Goal: Transaction & Acquisition: Book appointment/travel/reservation

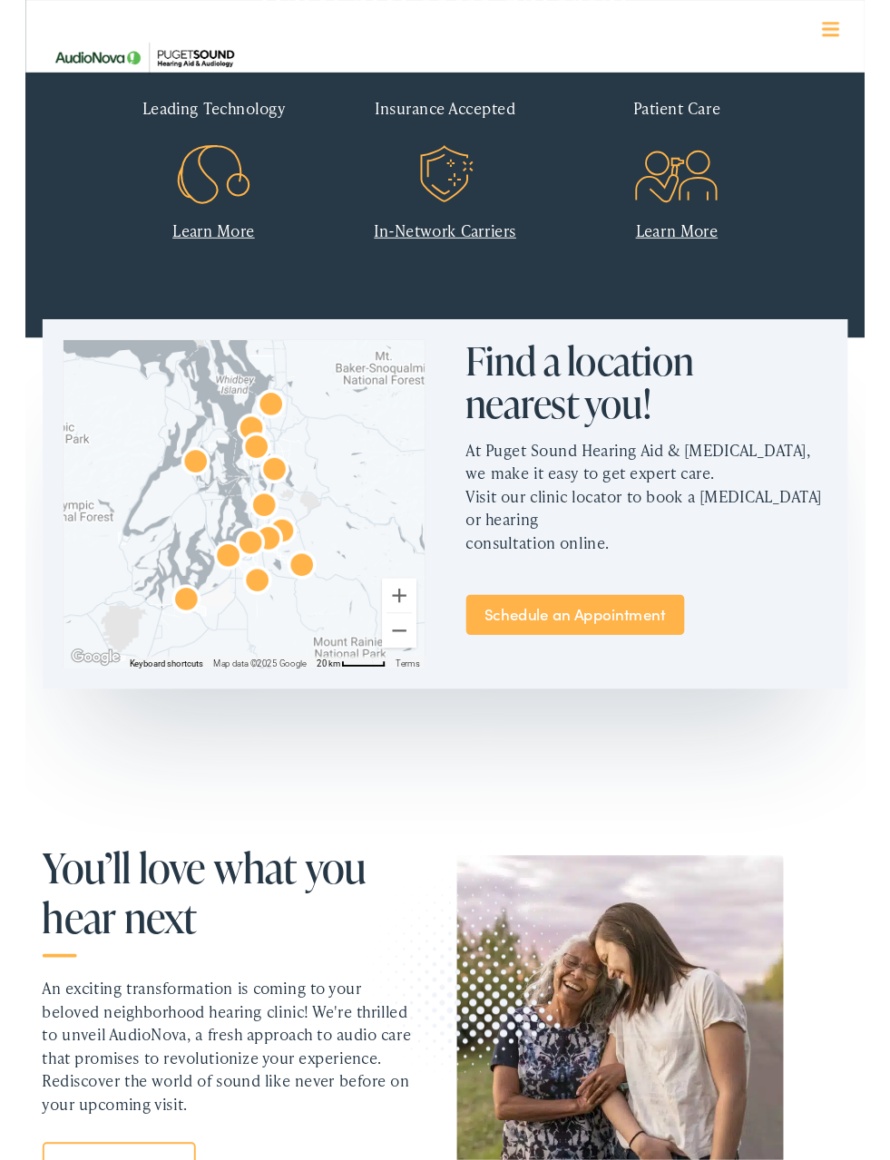
scroll to position [672, 0]
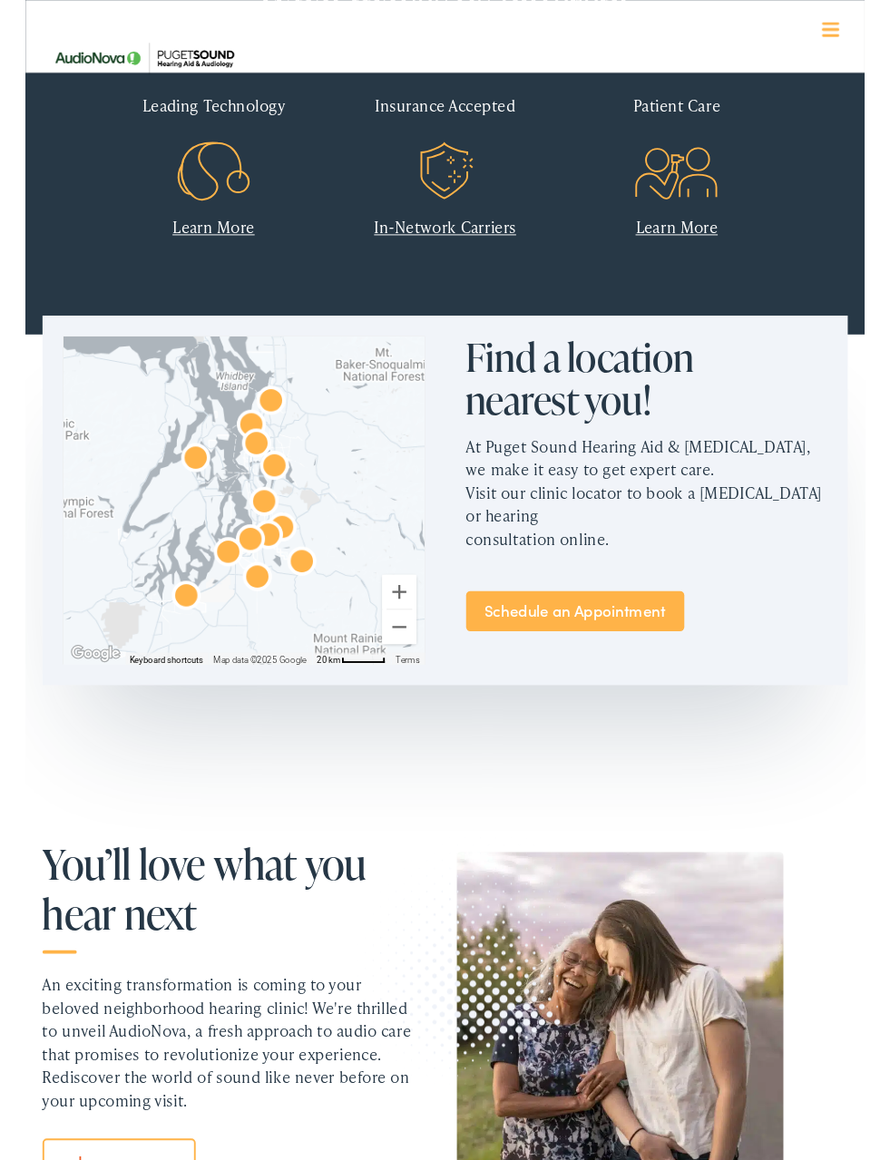
click at [668, 666] on link "Schedule an Appointment" at bounding box center [582, 648] width 231 height 43
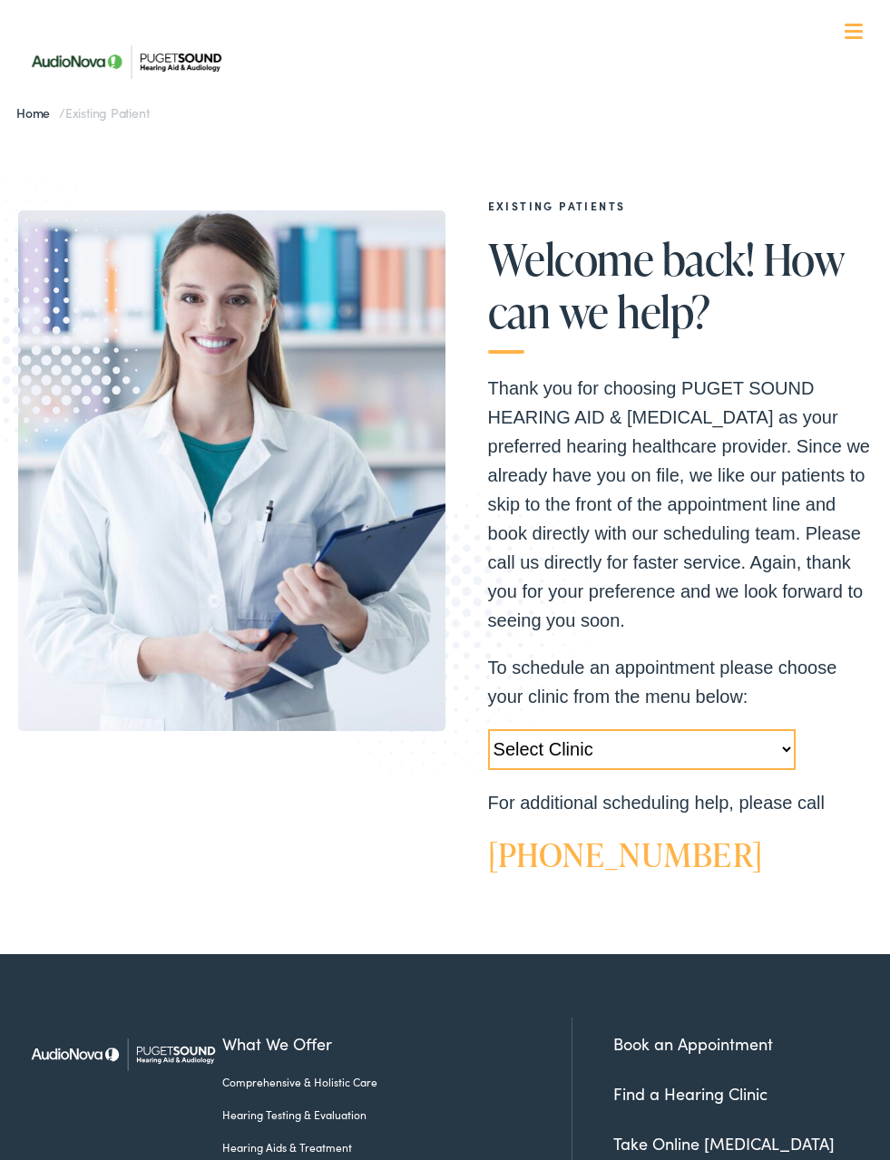
select select "https://pshearing.alpacaaudiology.com/locations/auburn-wa/"
click at [765, 1040] on link "Book an Appointment" at bounding box center [693, 1043] width 160 height 23
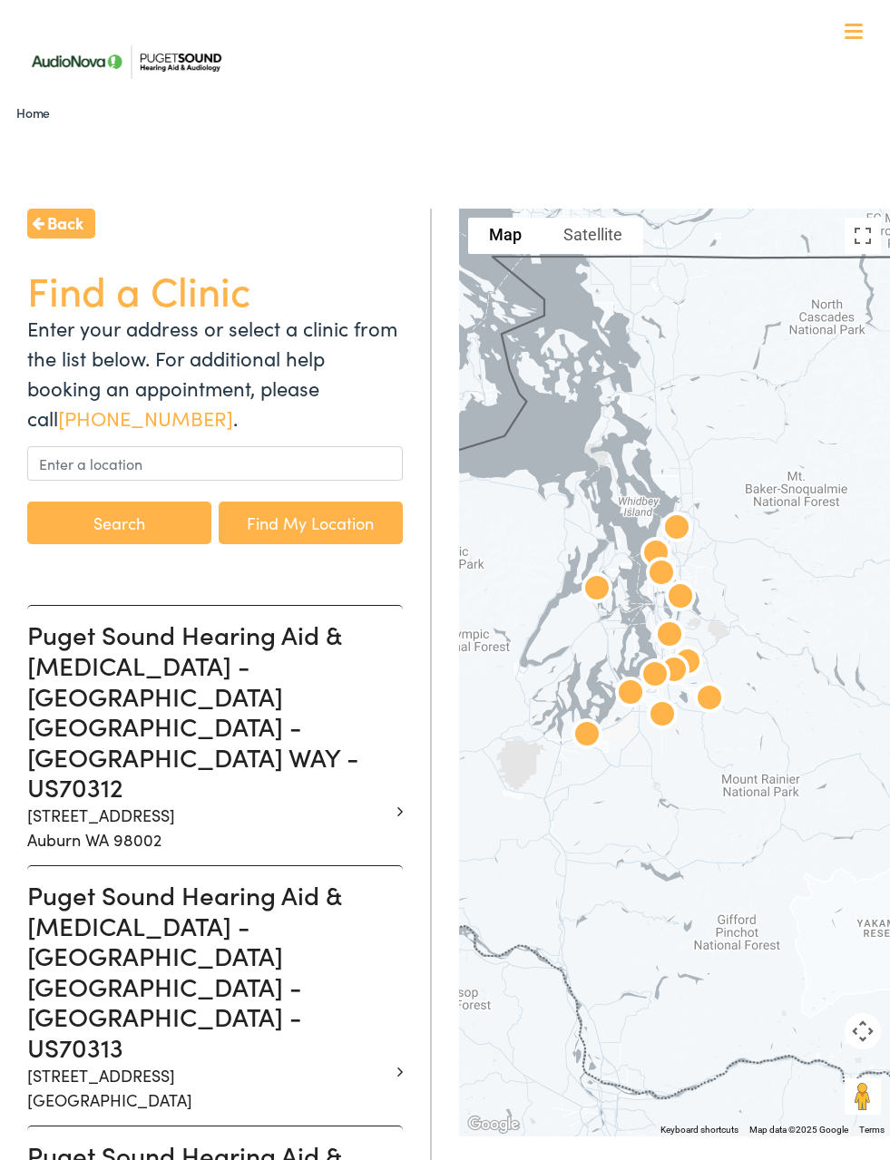
click at [361, 697] on h3 "Puget Sound Hearing Aid & [MEDICAL_DATA] - [GEOGRAPHIC_DATA] [GEOGRAPHIC_DATA] …" at bounding box center [208, 710] width 362 height 183
